Goal: Transaction & Acquisition: Purchase product/service

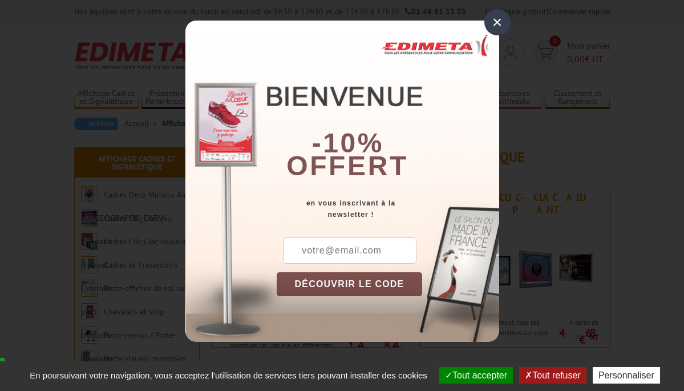
scroll to position [11, 0]
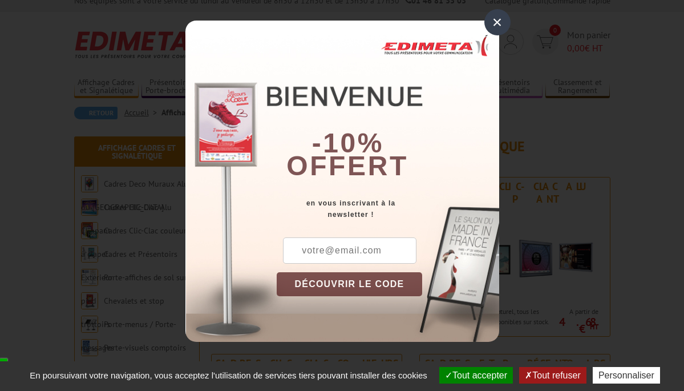
click at [495, 19] on div "×" at bounding box center [498, 22] width 26 height 26
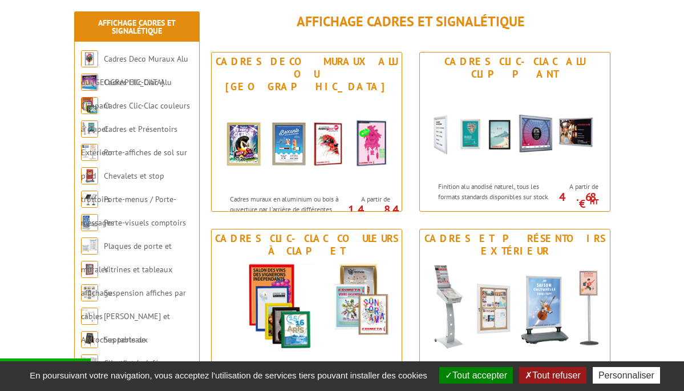
scroll to position [136, 0]
click at [491, 371] on button "Tout accepter" at bounding box center [476, 375] width 74 height 17
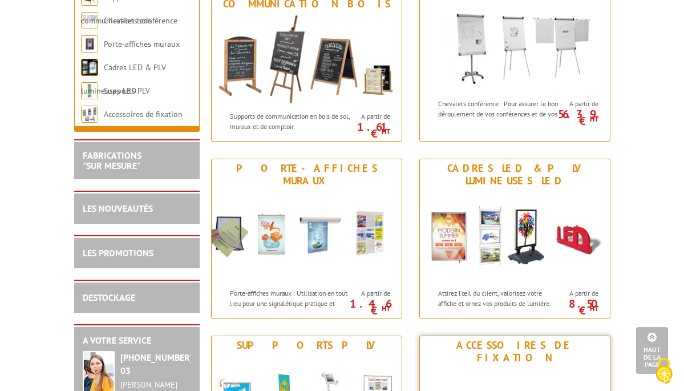
scroll to position [0, 0]
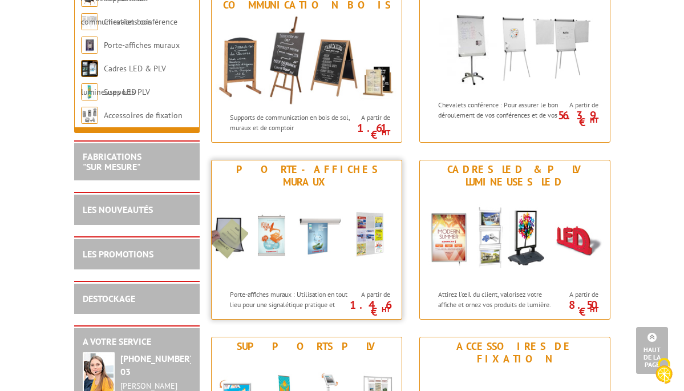
click at [307, 163] on div "Porte-affiches muraux" at bounding box center [307, 175] width 184 height 25
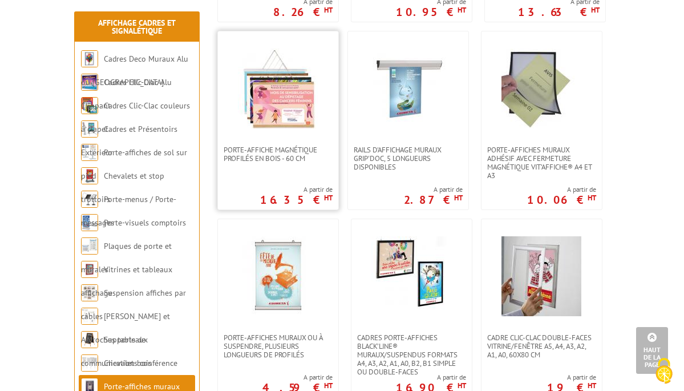
scroll to position [413, 0]
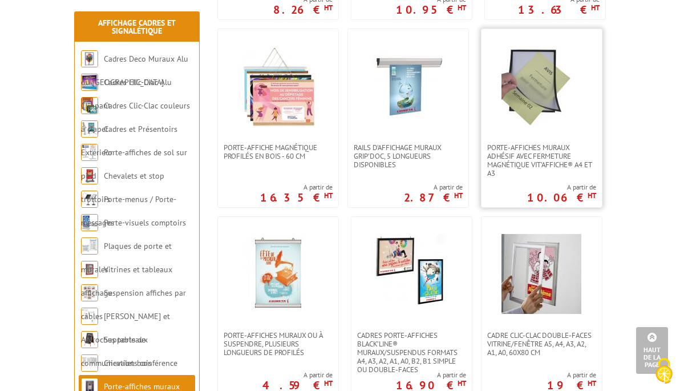
click at [528, 127] on link at bounding box center [542, 86] width 120 height 114
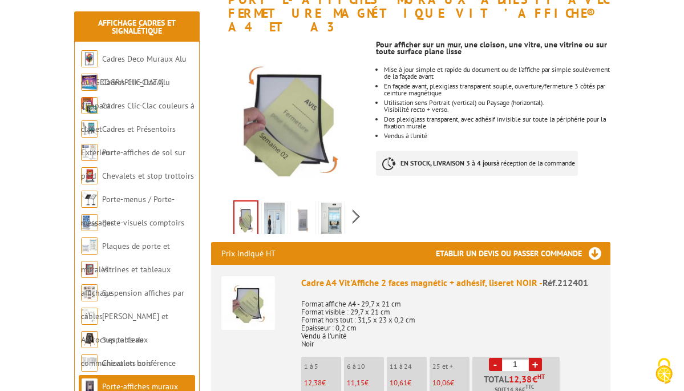
scroll to position [183, 0]
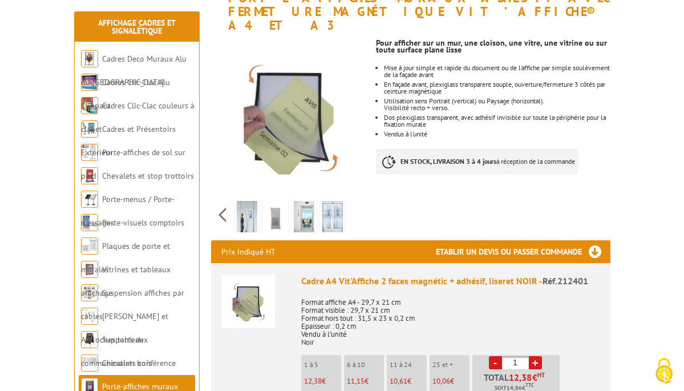
click at [356, 200] on div "Previous Next" at bounding box center [289, 215] width 156 height 40
click at [279, 201] on img at bounding box center [275, 218] width 21 height 35
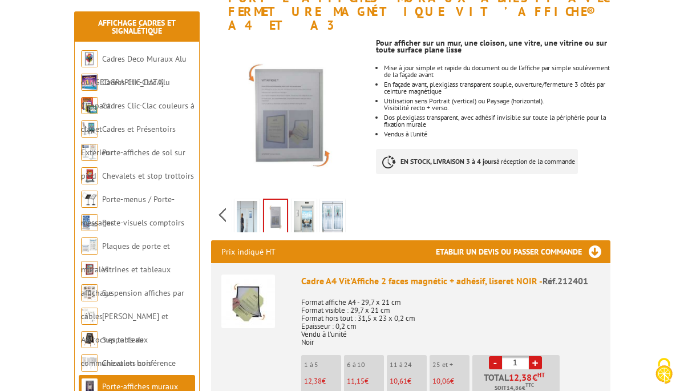
click at [311, 204] on img at bounding box center [304, 218] width 21 height 35
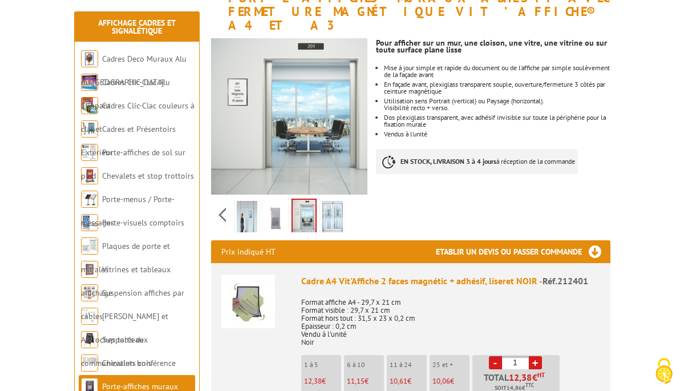
click at [330, 207] on img at bounding box center [332, 218] width 21 height 35
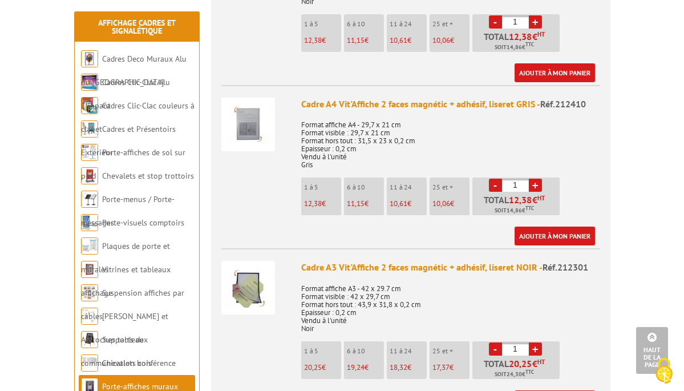
scroll to position [524, 0]
click at [243, 110] on img at bounding box center [248, 125] width 54 height 54
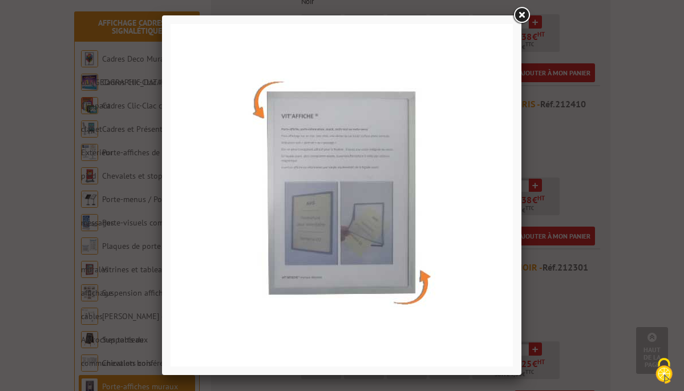
click at [521, 13] on link at bounding box center [521, 15] width 21 height 21
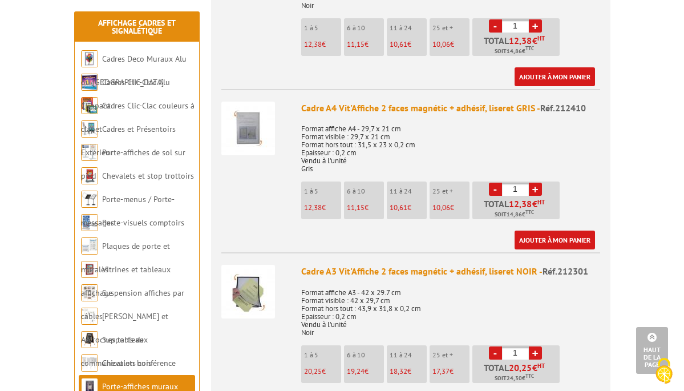
scroll to position [522, 0]
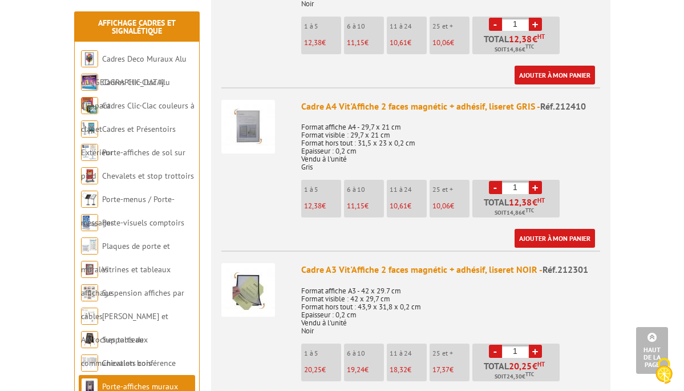
click at [535, 181] on link "+" at bounding box center [535, 187] width 13 height 13
type input "2"
click at [539, 229] on link "Ajouter à mon panier" at bounding box center [555, 238] width 80 height 19
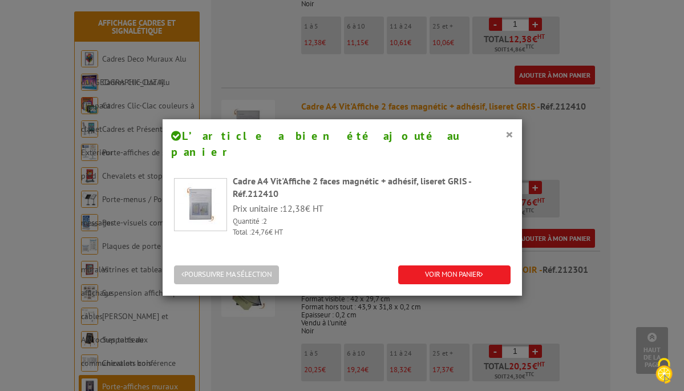
click at [262, 265] on button "POURSUIVRE MA SÉLECTION" at bounding box center [226, 274] width 105 height 19
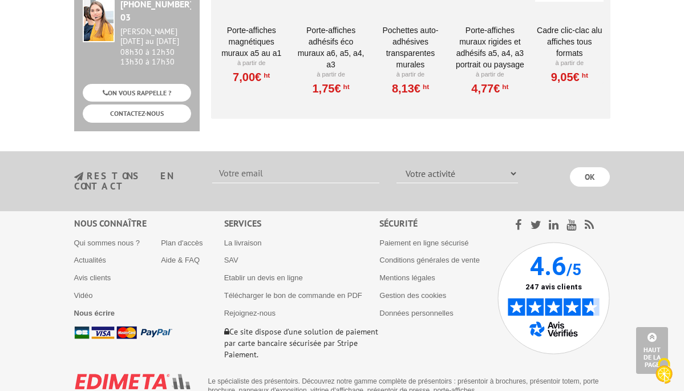
scroll to position [1263, 0]
